Goal: Information Seeking & Learning: Find specific fact

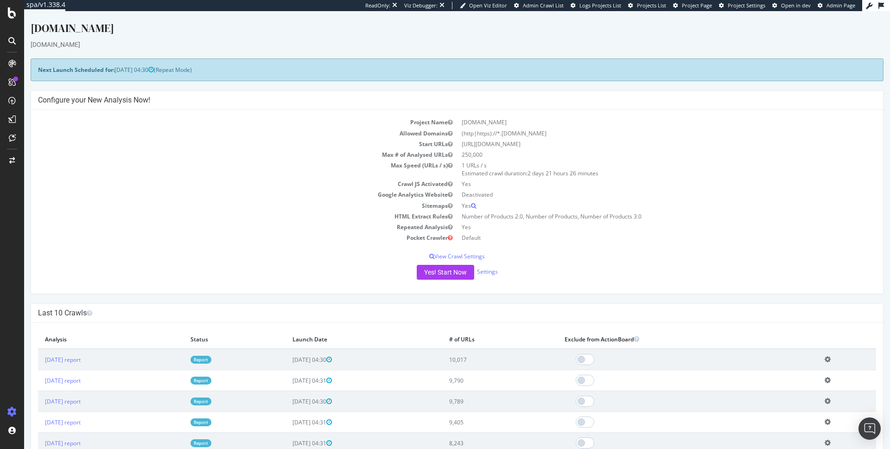
click at [538, 132] on td "(http|https)://*.[DOMAIN_NAME]" at bounding box center [666, 133] width 419 height 11
click at [472, 155] on td "250,000" at bounding box center [666, 154] width 419 height 11
copy td "250,000"
